Goal: Task Accomplishment & Management: Manage account settings

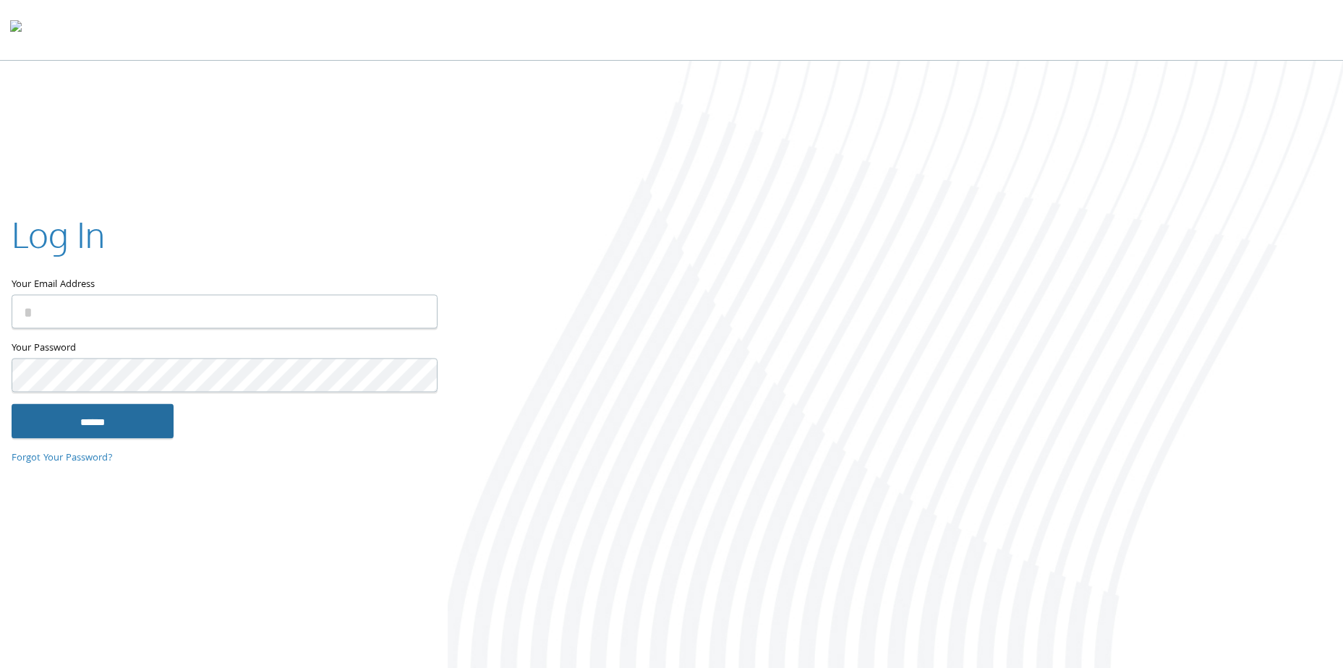
type input "**********"
click at [111, 417] on input "******" at bounding box center [93, 421] width 162 height 35
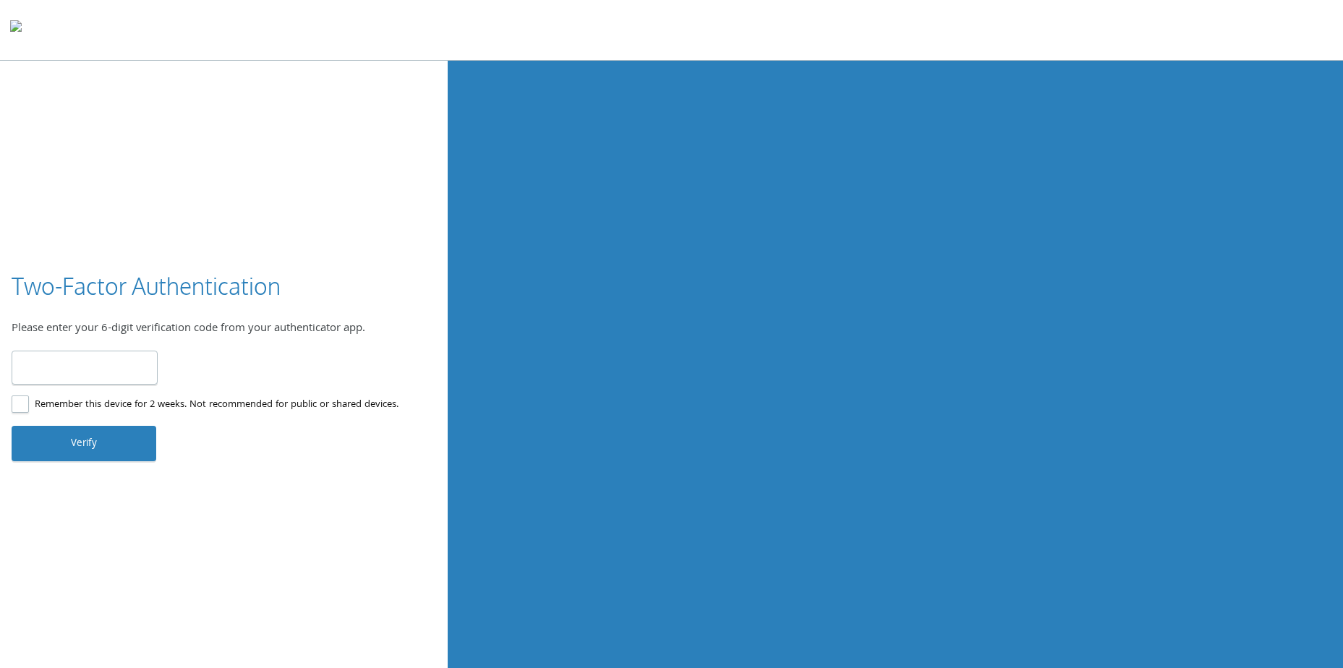
type input "******"
